Goal: Task Accomplishment & Management: Use online tool/utility

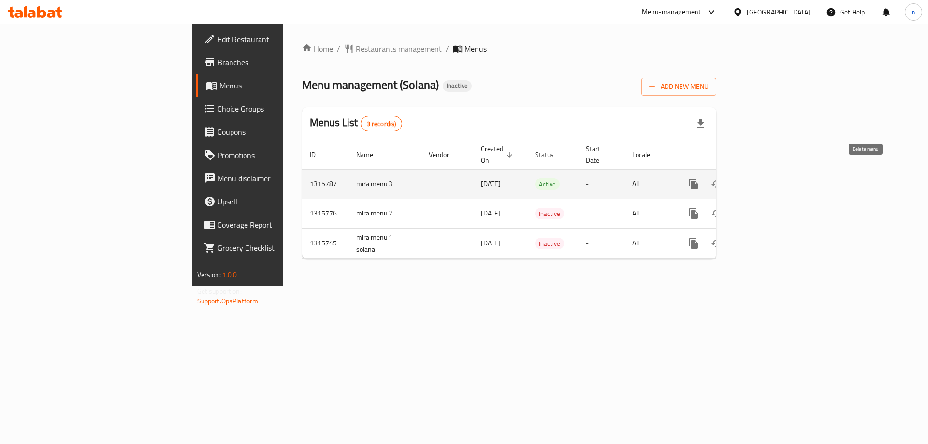
click at [746, 178] on icon "enhanced table" at bounding box center [740, 184] width 12 height 12
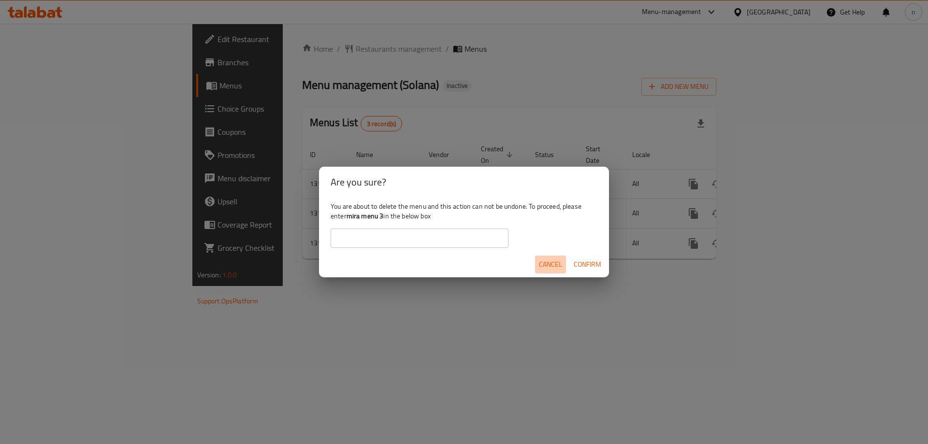
click at [545, 268] on span "Cancel" at bounding box center [550, 265] width 23 height 12
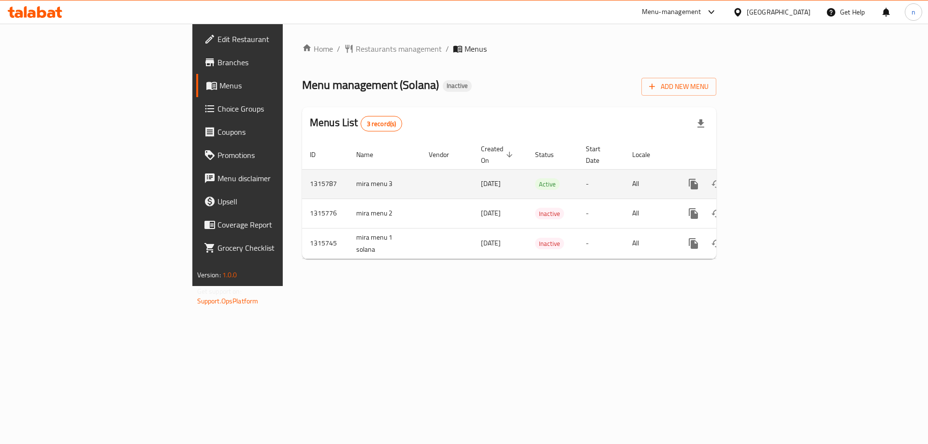
click at [348, 173] on td "mira menu 3" at bounding box center [384, 183] width 72 height 29
copy td "mira menu 3"
click at [751, 173] on button "enhanced table" at bounding box center [739, 184] width 23 height 23
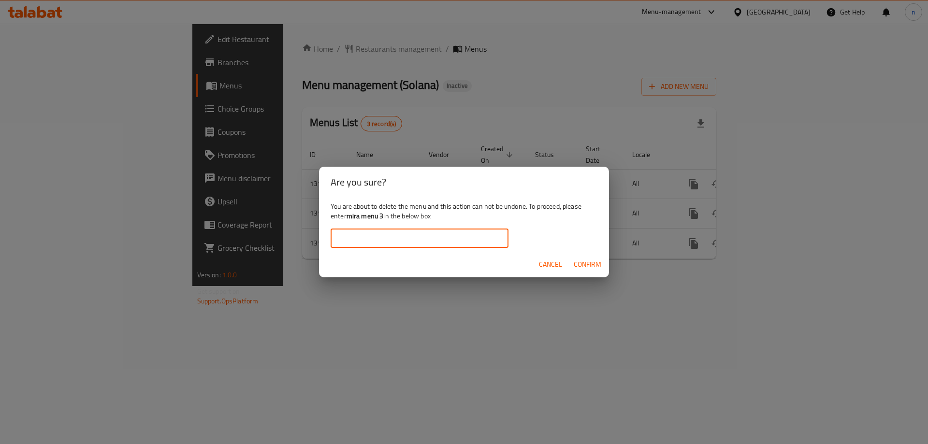
click at [451, 240] on input "text" at bounding box center [420, 238] width 178 height 19
paste input "mira menu 3"
click at [582, 266] on span "Confirm" at bounding box center [588, 265] width 28 height 12
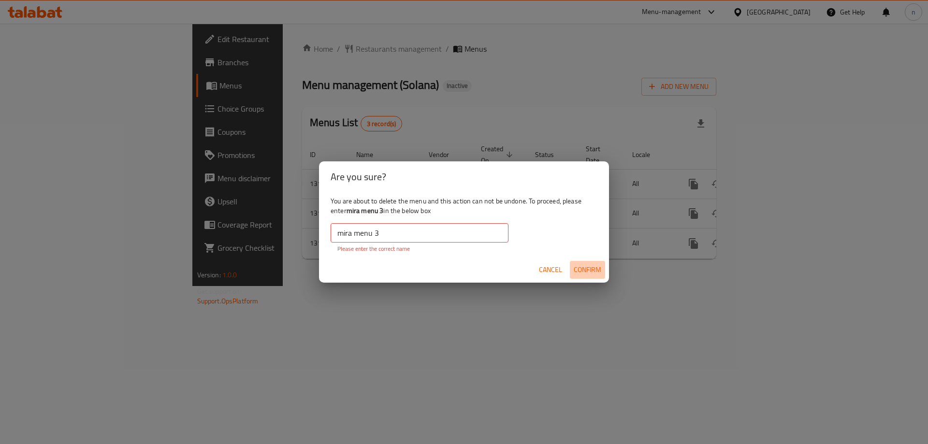
click at [581, 265] on span "Confirm" at bounding box center [588, 270] width 28 height 12
click at [393, 238] on input "mira menu 3" at bounding box center [420, 232] width 178 height 19
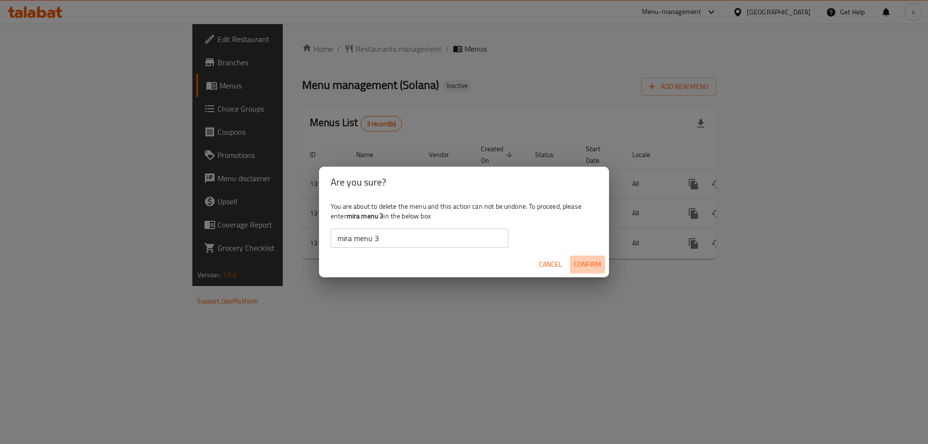
click at [584, 263] on span "Confirm" at bounding box center [588, 265] width 28 height 12
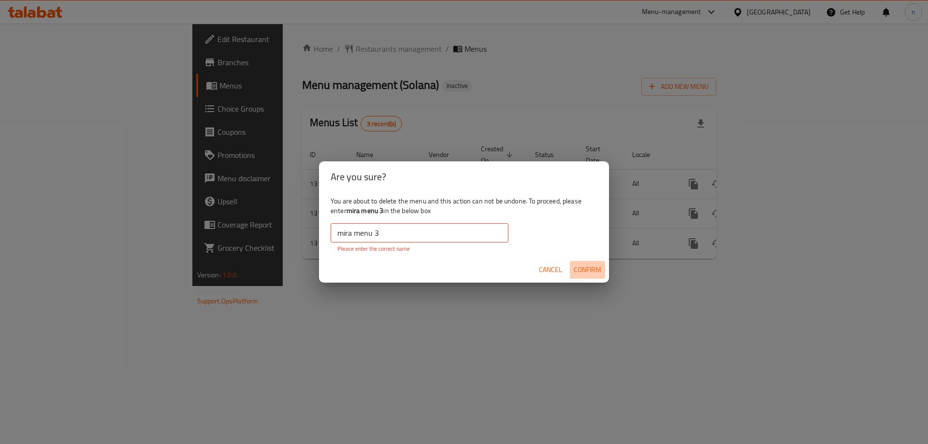
click at [595, 262] on button "Confirm" at bounding box center [587, 270] width 35 height 18
click at [594, 275] on span "Confirm" at bounding box center [588, 270] width 28 height 12
click at [583, 272] on span "Confirm" at bounding box center [588, 270] width 28 height 12
click at [414, 233] on input "mira menu 3" at bounding box center [420, 232] width 178 height 19
click at [355, 233] on input "mira menu 3" at bounding box center [420, 232] width 178 height 19
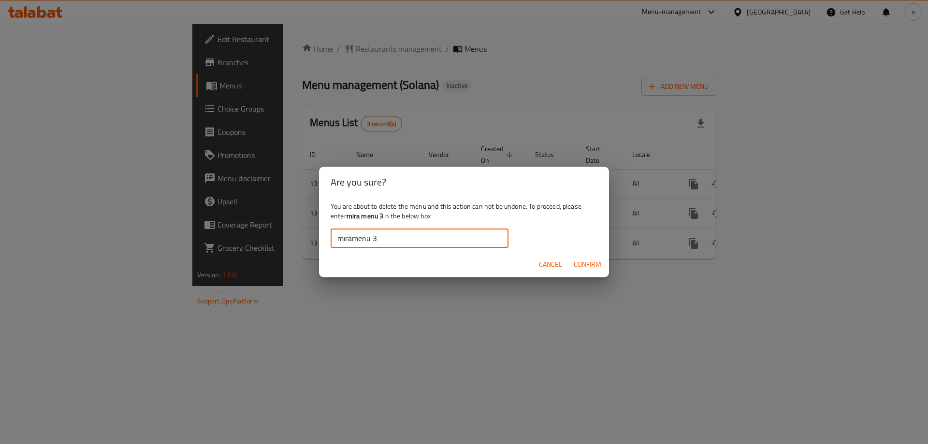
type input "miramenu 3"
click at [598, 264] on span "Confirm" at bounding box center [588, 265] width 28 height 12
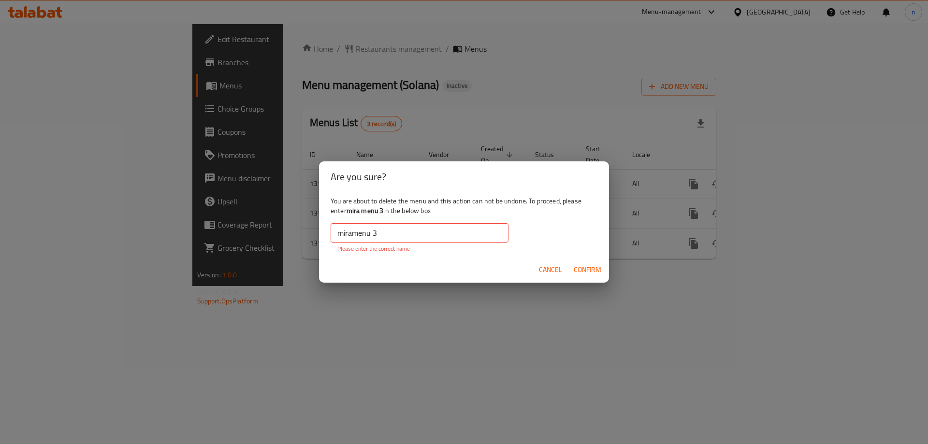
click at [550, 266] on span "Cancel" at bounding box center [550, 270] width 23 height 12
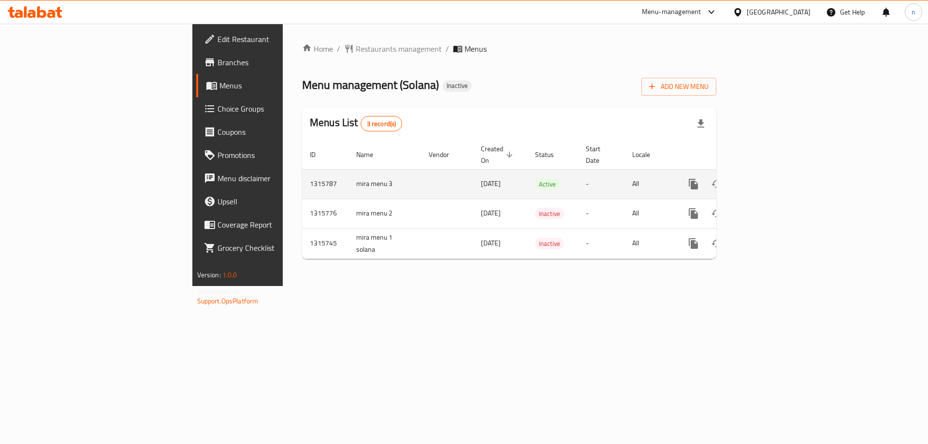
click at [348, 173] on td "mira menu 3" at bounding box center [384, 183] width 72 height 29
copy td "mira menu 3"
click at [743, 180] on icon "enhanced table" at bounding box center [739, 184] width 7 height 9
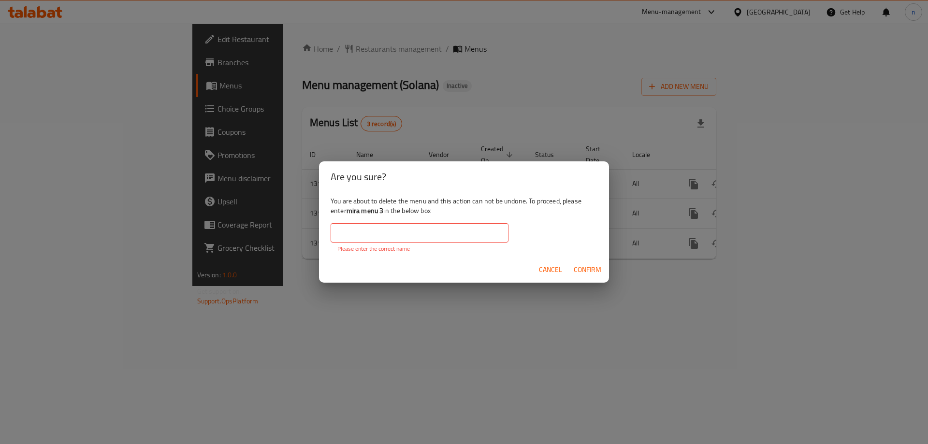
click at [428, 237] on input "text" at bounding box center [420, 232] width 178 height 19
paste input "mira menu 3"
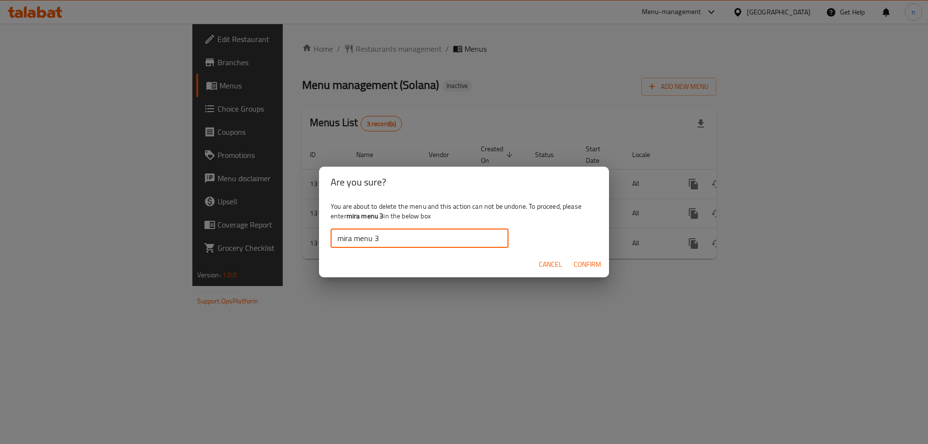
type input "mira menu 3"
click at [590, 268] on span "Confirm" at bounding box center [588, 265] width 28 height 12
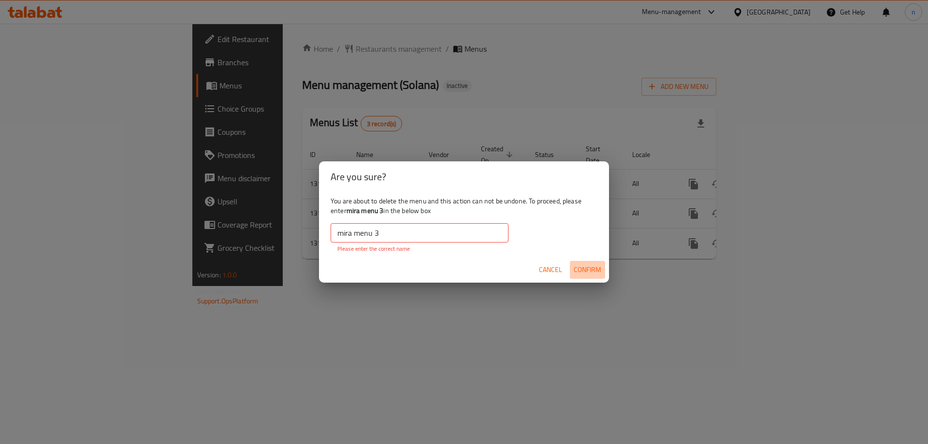
click at [590, 268] on span "Confirm" at bounding box center [588, 270] width 28 height 12
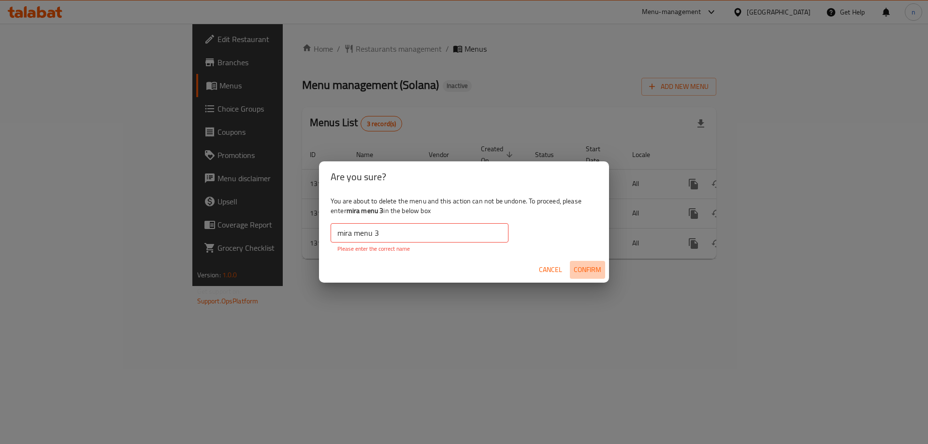
click at [590, 268] on span "Confirm" at bounding box center [588, 270] width 28 height 12
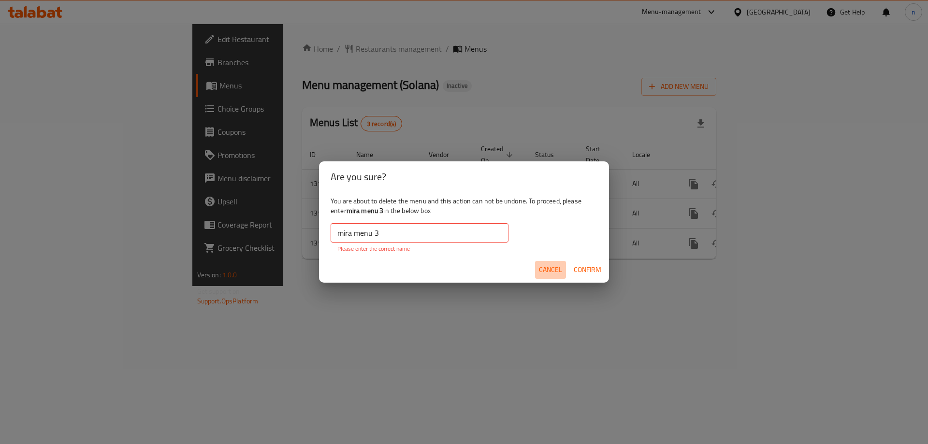
click at [559, 262] on button "Cancel" at bounding box center [550, 270] width 31 height 18
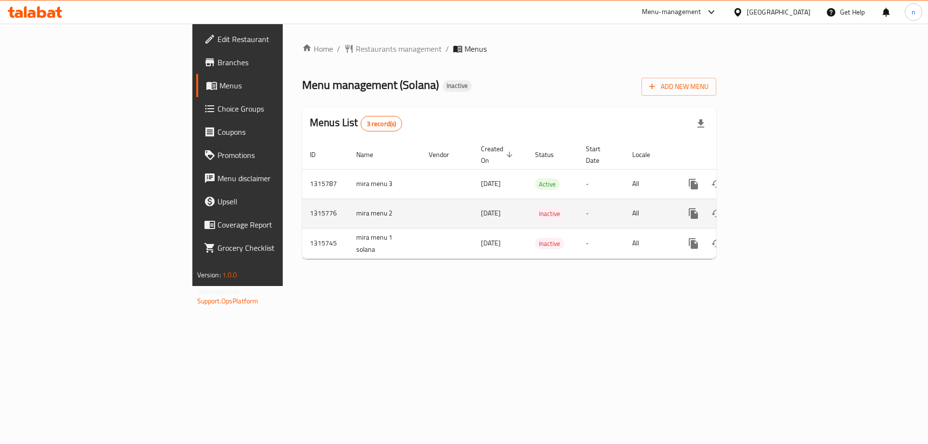
click at [348, 206] on td "mira menu 2" at bounding box center [384, 213] width 72 height 29
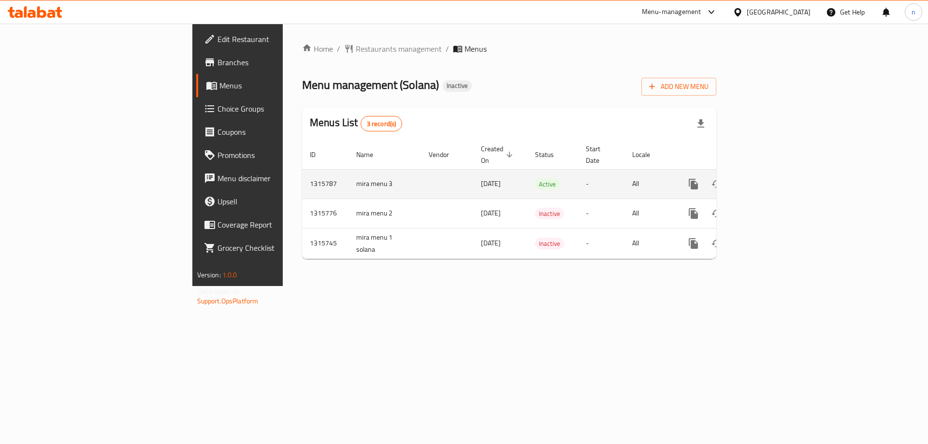
click at [348, 173] on td "mira menu 3" at bounding box center [384, 183] width 72 height 29
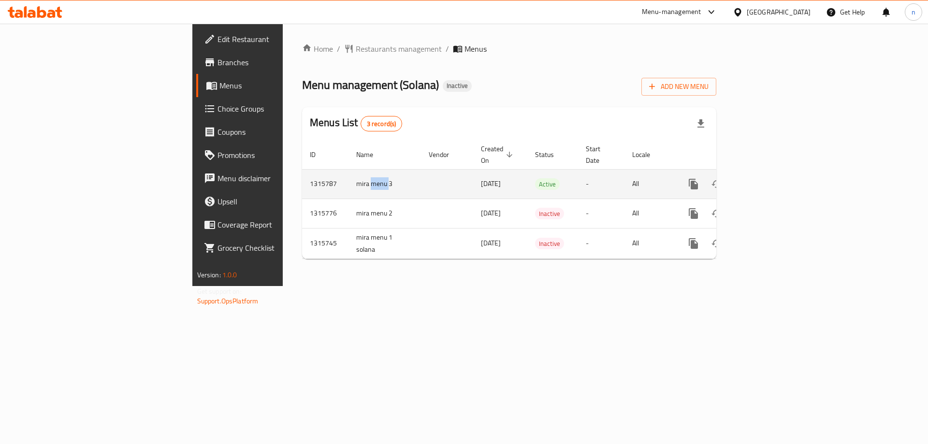
click at [348, 173] on td "mira menu 3" at bounding box center [384, 183] width 72 height 29
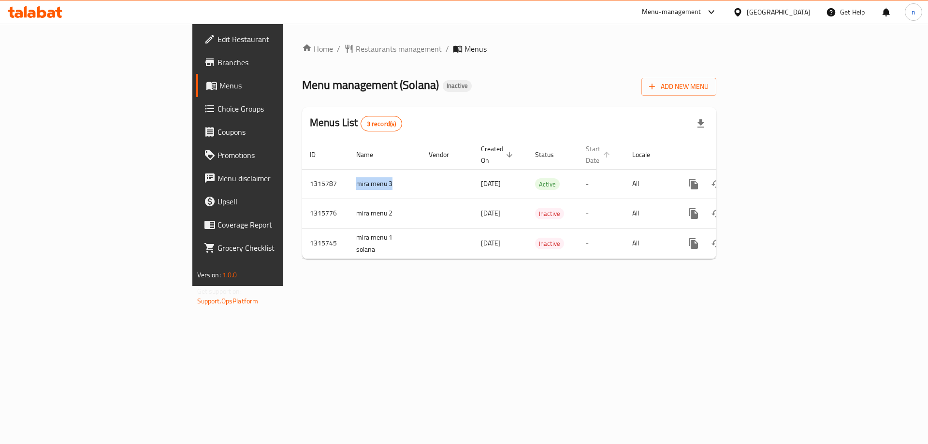
copy td "mira menu 3"
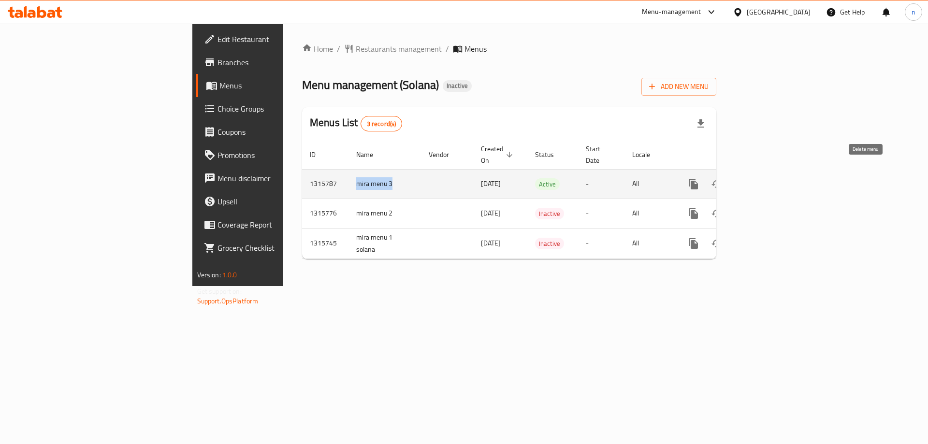
click at [743, 180] on icon "enhanced table" at bounding box center [739, 184] width 7 height 9
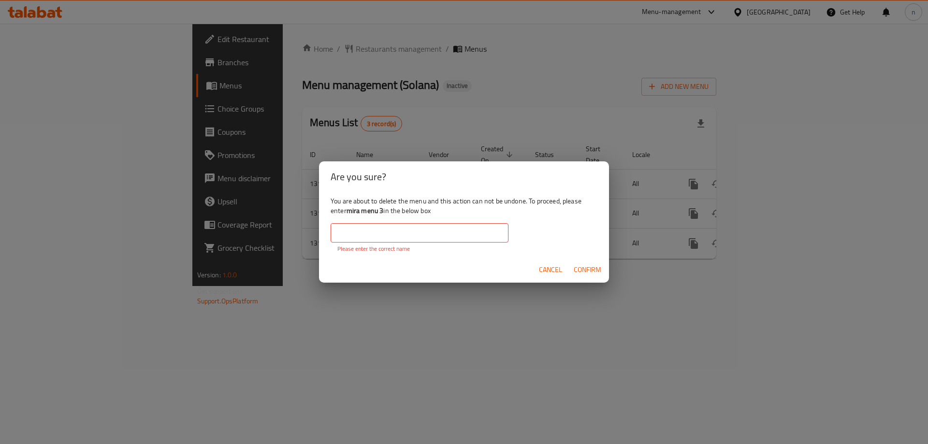
click at [409, 234] on input "text" at bounding box center [420, 232] width 178 height 19
paste input "mira menu 3"
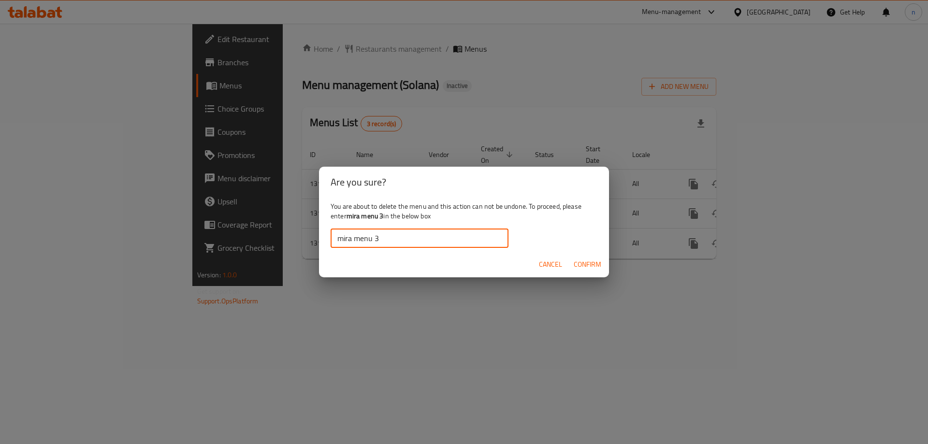
click at [373, 238] on input "mira menu 3" at bounding box center [420, 238] width 178 height 19
click at [374, 237] on input "mira menu 3" at bounding box center [420, 238] width 178 height 19
type input "mira menu3"
click at [577, 261] on span "Confirm" at bounding box center [588, 265] width 28 height 12
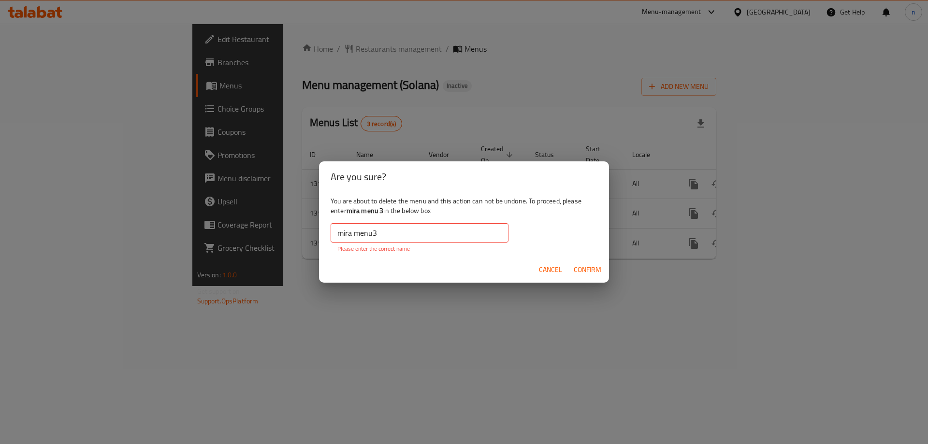
click at [577, 261] on button "Confirm" at bounding box center [587, 270] width 35 height 18
click at [555, 269] on span "Cancel" at bounding box center [550, 270] width 23 height 12
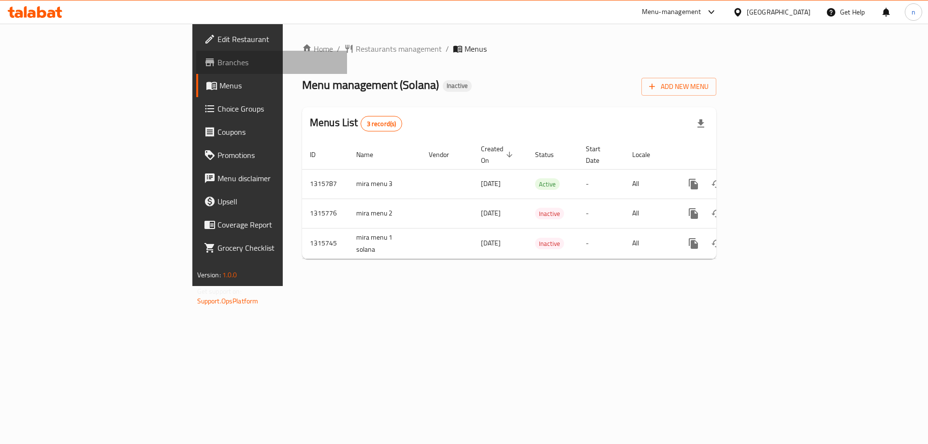
click at [217, 63] on span "Branches" at bounding box center [278, 63] width 122 height 12
